Goal: Task Accomplishment & Management: Use online tool/utility

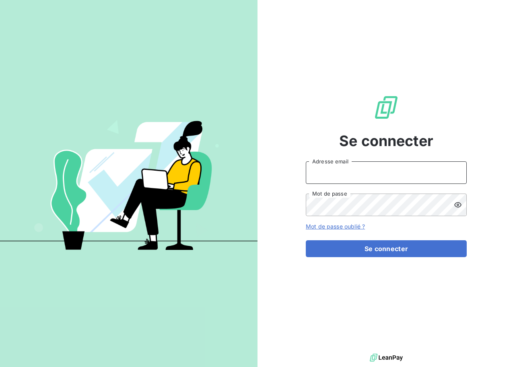
click at [372, 171] on input "Adresse email" at bounding box center [386, 172] width 161 height 23
type input "office.manager@auticiel.com"
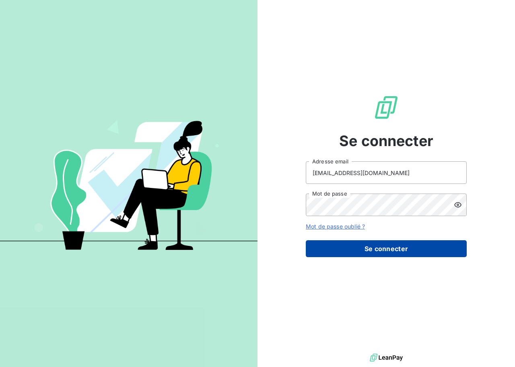
click at [390, 245] on button "Se connecter" at bounding box center [386, 248] width 161 height 17
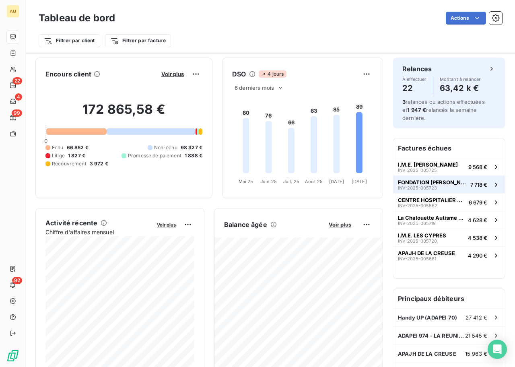
scroll to position [65, 0]
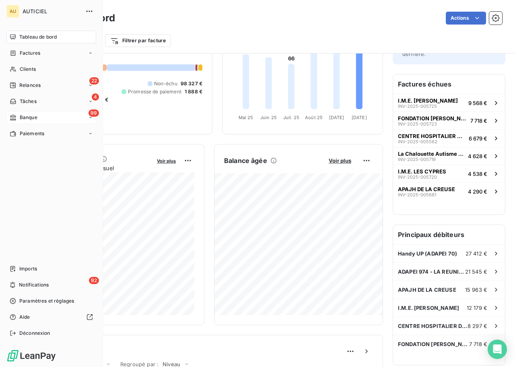
click at [41, 116] on div "99 Banque" at bounding box center [51, 117] width 90 height 13
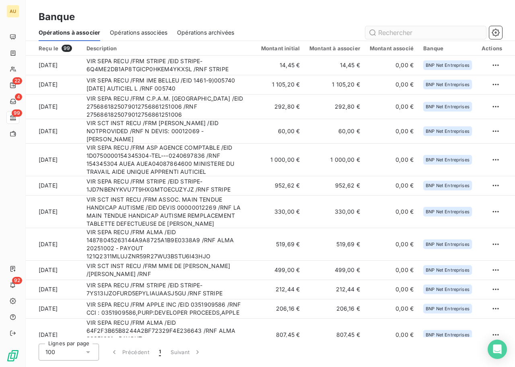
click at [408, 34] on input "text" at bounding box center [425, 32] width 121 height 13
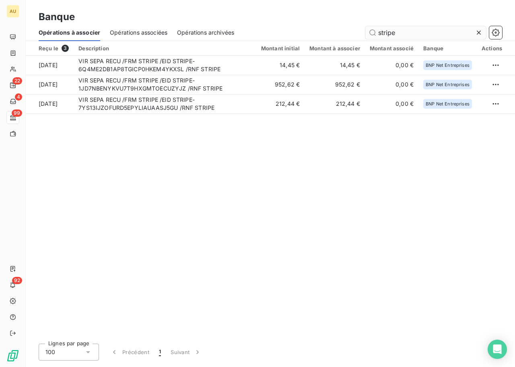
type input "stripe"
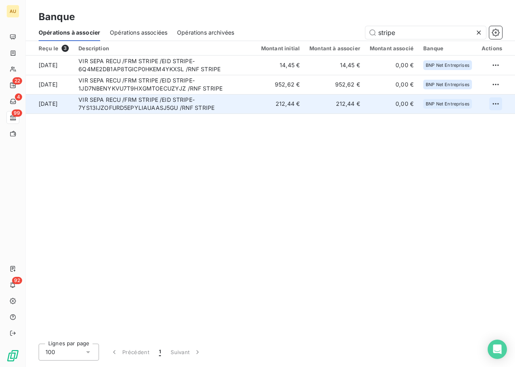
click at [491, 102] on html "AU 22 4 99 92 Banque Opérations à associer Opérations associées Opérations arch…" at bounding box center [257, 183] width 515 height 367
click at [465, 121] on div "Archiver l’opération" at bounding box center [467, 121] width 62 height 13
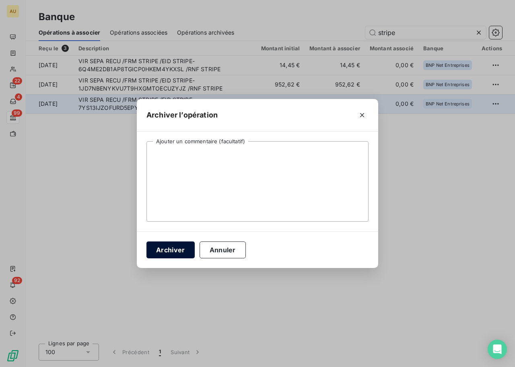
click at [171, 252] on button "Archiver" at bounding box center [170, 249] width 48 height 17
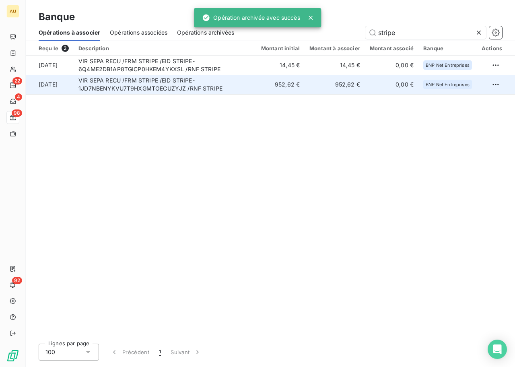
click at [502, 80] on td at bounding box center [496, 84] width 38 height 19
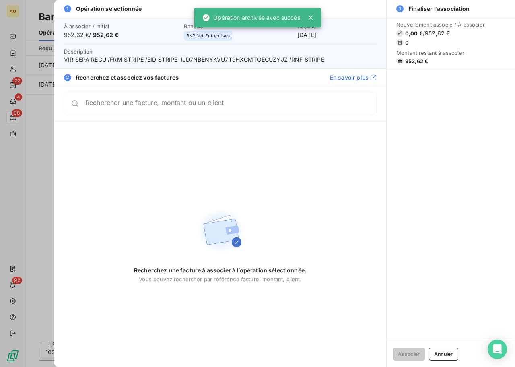
click at [7, 193] on div at bounding box center [257, 183] width 515 height 367
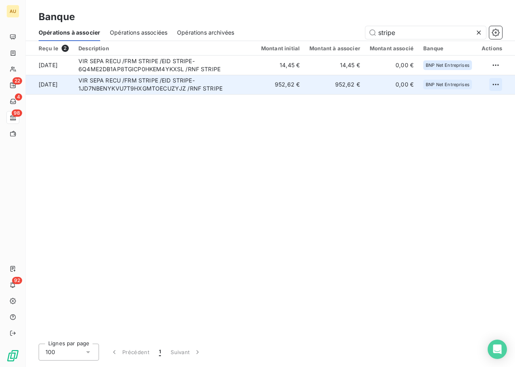
click at [497, 83] on html "AU 22 4 98 92 Banque Opérations à associer Opérations associées Opérations arch…" at bounding box center [257, 183] width 515 height 367
click at [468, 99] on div "Archiver l’opération" at bounding box center [467, 102] width 62 height 13
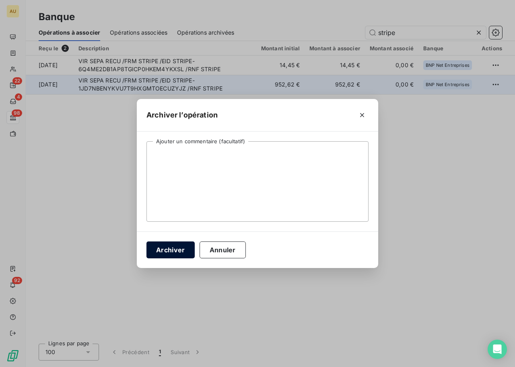
click at [173, 257] on button "Archiver" at bounding box center [170, 249] width 48 height 17
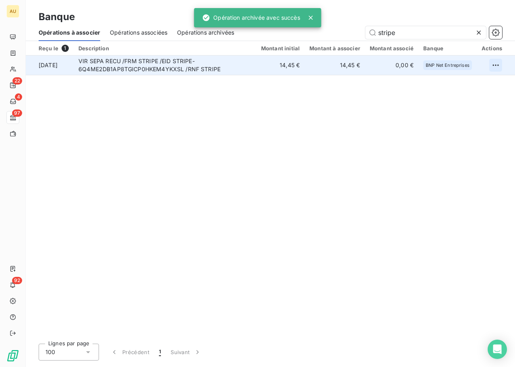
click at [492, 68] on html "AU 22 4 97 92 Banque Opérations à associer Opérations associées Opérations arch…" at bounding box center [257, 183] width 515 height 367
click at [470, 82] on div "Archiver l’opération" at bounding box center [467, 82] width 62 height 13
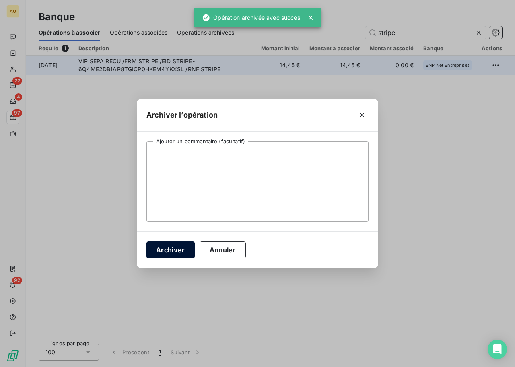
click at [176, 251] on button "Archiver" at bounding box center [170, 249] width 48 height 17
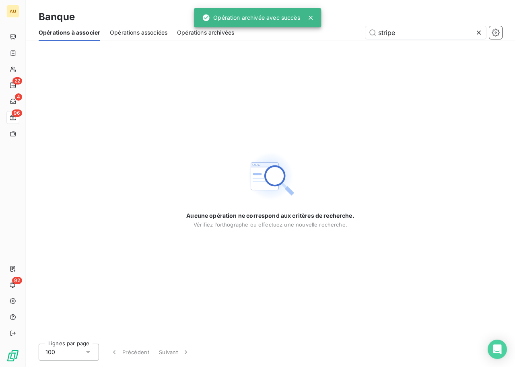
click at [349, 152] on div "Aucune opération ne correspond aux critères de recherche. Vérifiez l’orthograph…" at bounding box center [270, 189] width 168 height 296
click at [477, 30] on icon at bounding box center [479, 33] width 8 height 8
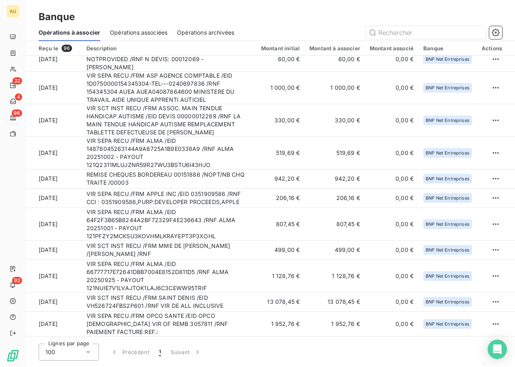
scroll to position [55, 0]
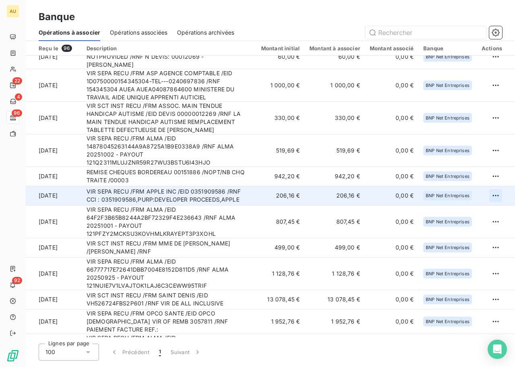
click at [494, 195] on html "AU 22 4 96 92 Banque Opérations à associer Opérations associées Opérations arch…" at bounding box center [257, 183] width 515 height 367
click at [451, 210] on div "Archiver l’opération" at bounding box center [464, 213] width 62 height 13
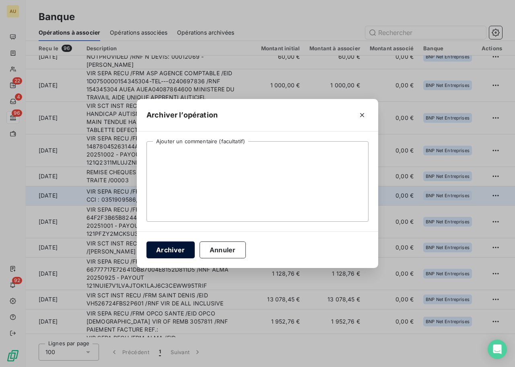
click at [178, 249] on button "Archiver" at bounding box center [170, 249] width 48 height 17
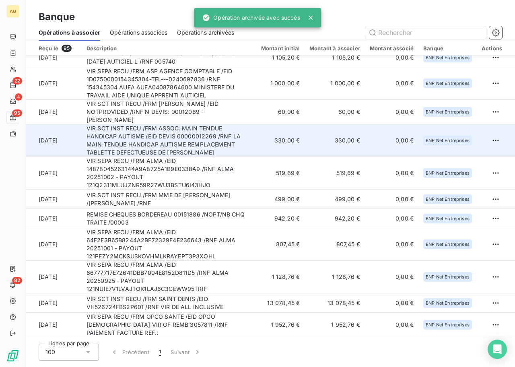
scroll to position [32, 0]
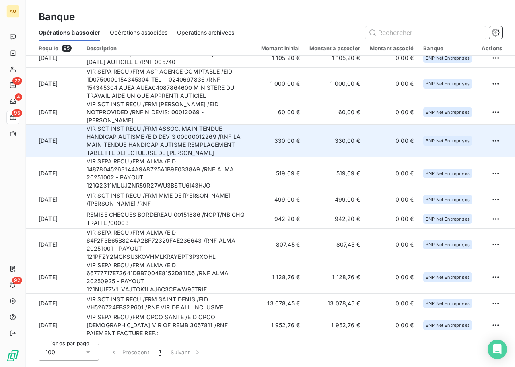
click at [217, 143] on td "VIR SCT INST RECU /FRM ASSOC. MAIN TENDUE HANDICAP AUTISME /EID DEVIS 000000122…" at bounding box center [169, 141] width 175 height 33
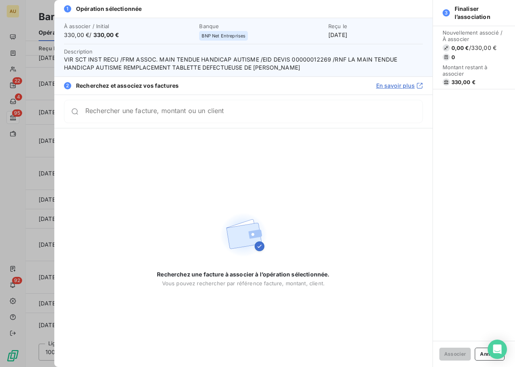
click at [162, 115] on input "Rechercher une facture, montant ou un client" at bounding box center [253, 111] width 337 height 8
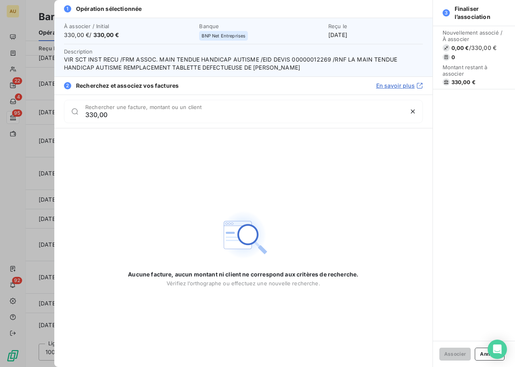
type input "330,00"
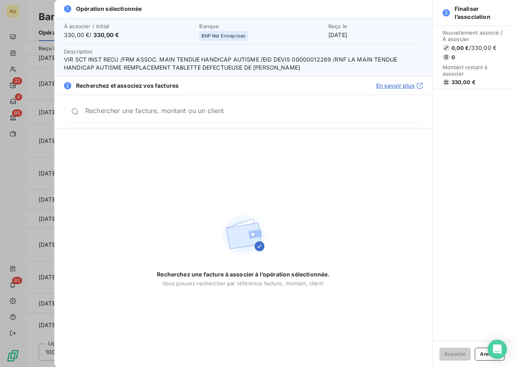
click at [317, 59] on span "VIR SCT INST RECU /FRM ASSOC. MAIN TENDUE HANDICAP AUTISME /EID DEVIS 000000122…" at bounding box center [243, 63] width 359 height 16
copy span "00000012269"
click at [25, 205] on div at bounding box center [257, 183] width 515 height 367
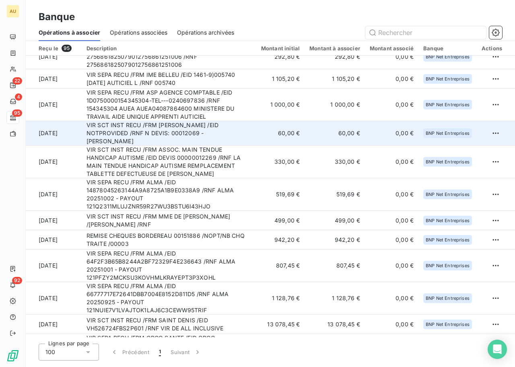
scroll to position [0, 0]
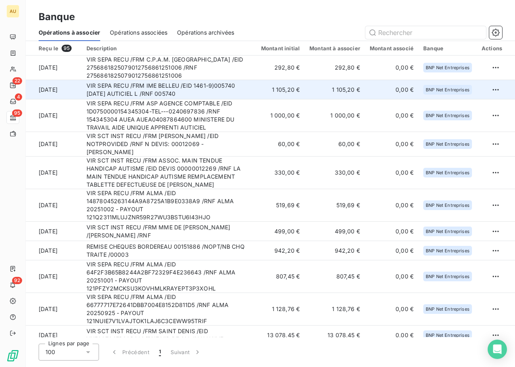
click at [267, 93] on td "1 105,20 €" at bounding box center [280, 89] width 48 height 19
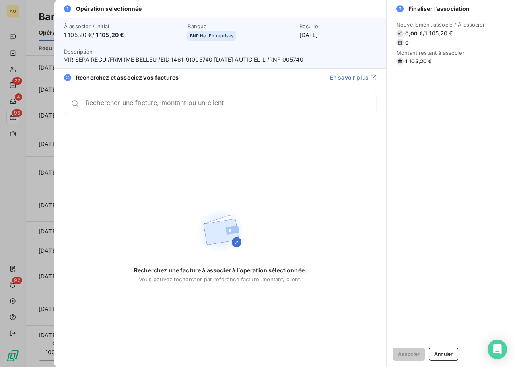
click at [199, 103] on input "Rechercher une facture, montant ou un client" at bounding box center [230, 103] width 291 height 8
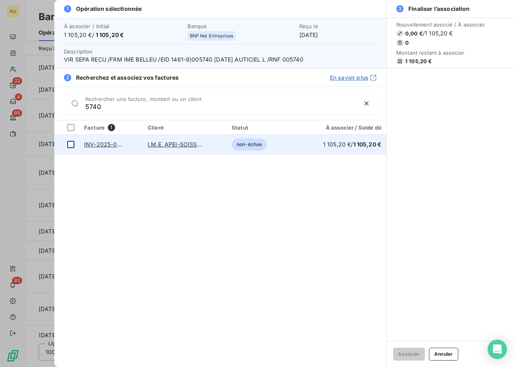
type input "5740"
click at [73, 144] on div at bounding box center [70, 144] width 7 height 7
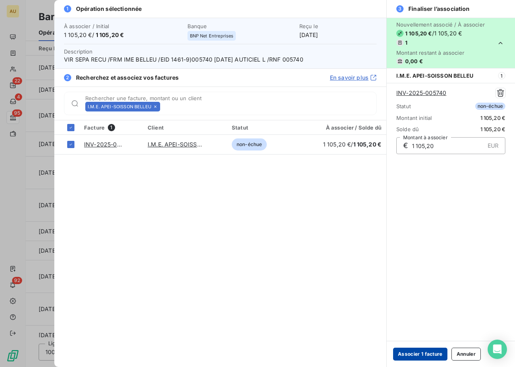
click at [421, 354] on button "Associer 1 facture" at bounding box center [420, 353] width 54 height 13
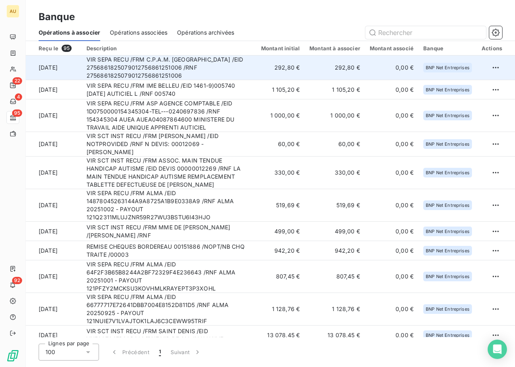
click at [169, 64] on td "VIR SEPA RECU /FRM C.P.A.M. LE MANS /EID 2756861825079012756861251006 /RNF 2756…" at bounding box center [169, 67] width 175 height 25
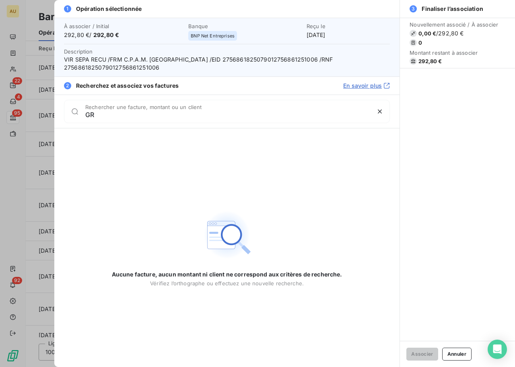
type input "G"
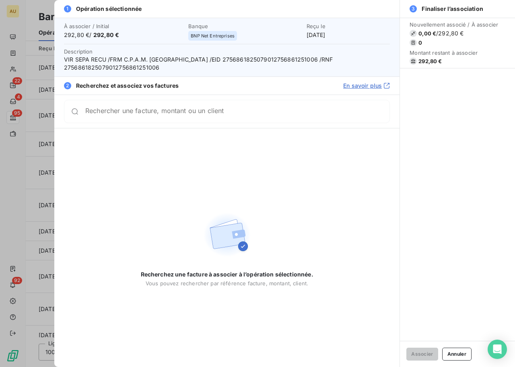
click at [185, 108] on div "Rechercher une facture, montant ou un client" at bounding box center [237, 111] width 304 height 8
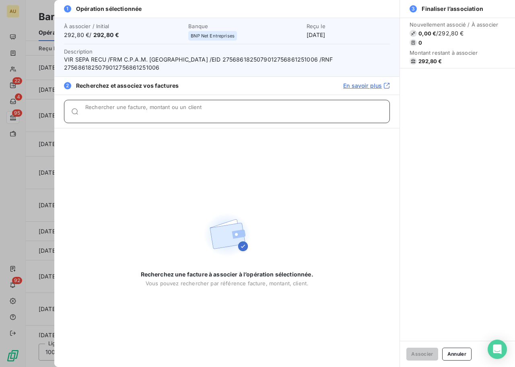
paste input "INV-2025-005733"
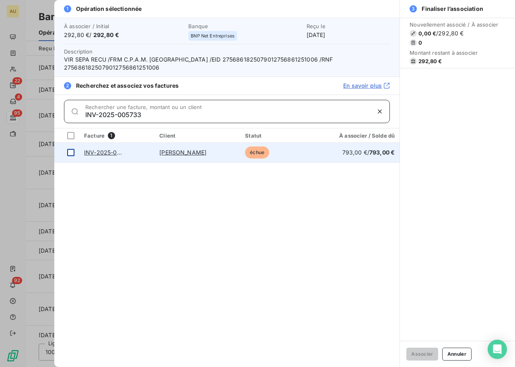
type input "INV-2025-005733"
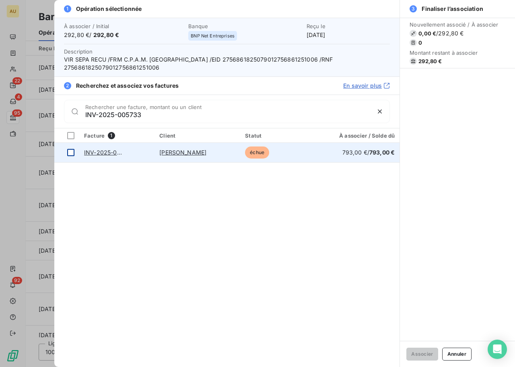
click at [68, 152] on div at bounding box center [70, 152] width 7 height 7
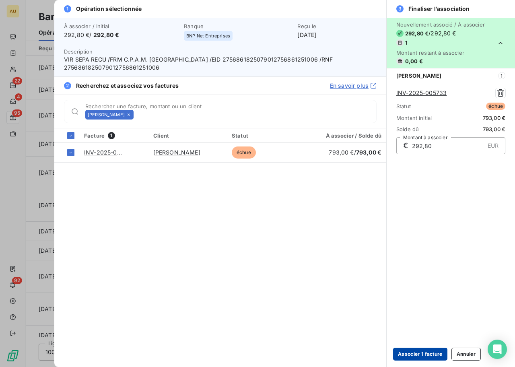
click at [425, 350] on button "Associer 1 facture" at bounding box center [420, 353] width 54 height 13
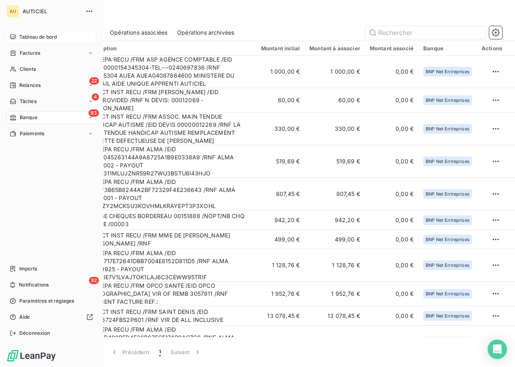
click at [17, 36] on div "Tableau de bord" at bounding box center [51, 37] width 90 height 13
